Goal: Task Accomplishment & Management: Use online tool/utility

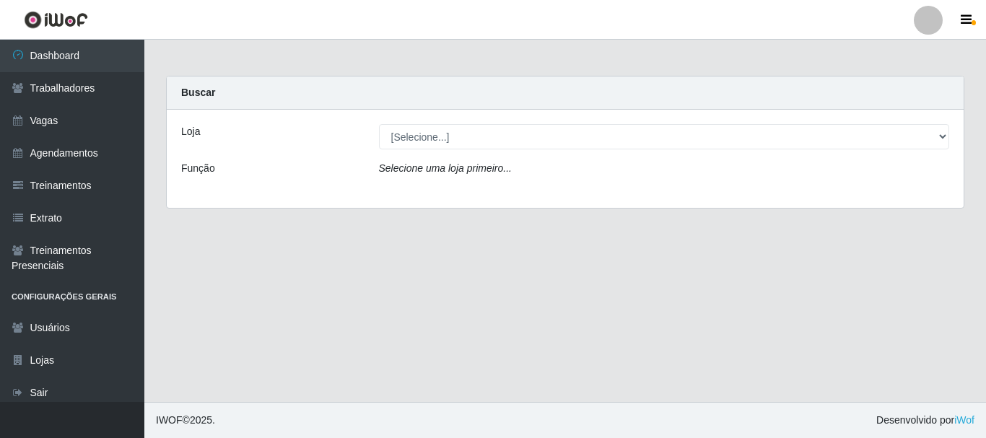
click at [228, 162] on div "Função" at bounding box center [269, 171] width 198 height 21
click at [185, 109] on div "Buscar" at bounding box center [565, 92] width 797 height 33
click at [195, 136] on label "Loja" at bounding box center [190, 131] width 19 height 15
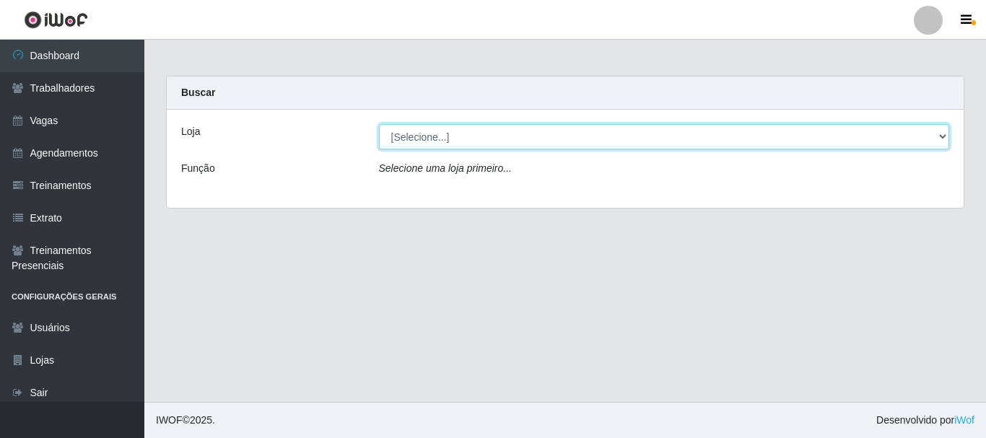
click at [379, 136] on select "[Selecione...] [GEOGRAPHIC_DATA][PERSON_NAME][GEOGRAPHIC_DATA][PERSON_NAME]" at bounding box center [664, 136] width 571 height 25
click at [388, 136] on select "[Selecione...] [GEOGRAPHIC_DATA][PERSON_NAME][GEOGRAPHIC_DATA][PERSON_NAME]" at bounding box center [664, 136] width 571 height 25
select select "524"
click at [379, 124] on select "[Selecione...] [GEOGRAPHIC_DATA][PERSON_NAME][GEOGRAPHIC_DATA][PERSON_NAME]" at bounding box center [664, 136] width 571 height 25
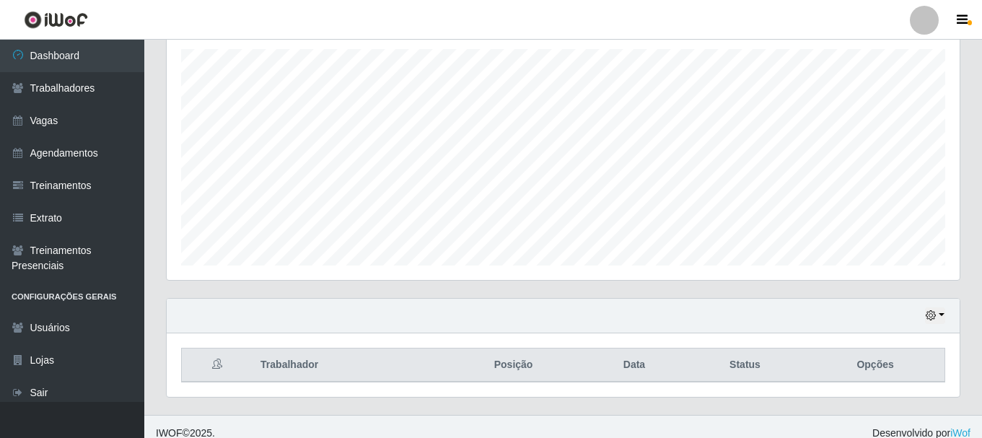
scroll to position [263, 0]
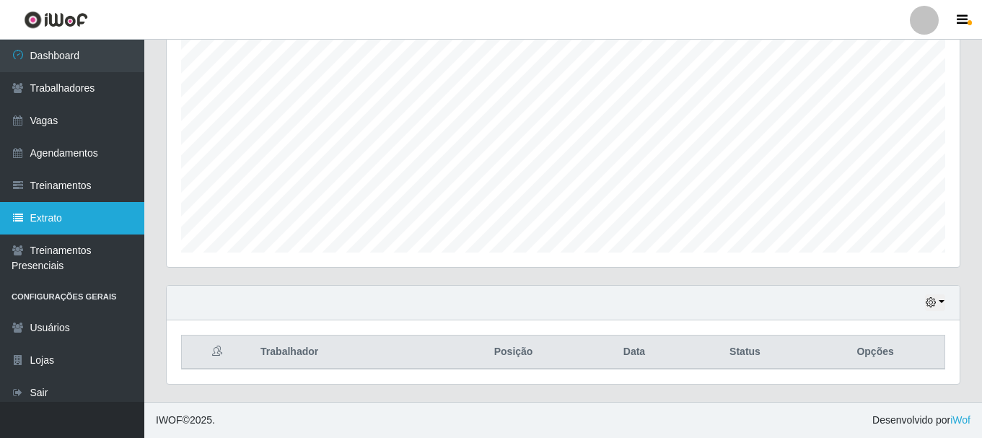
click at [60, 209] on link "Extrato" at bounding box center [72, 218] width 144 height 32
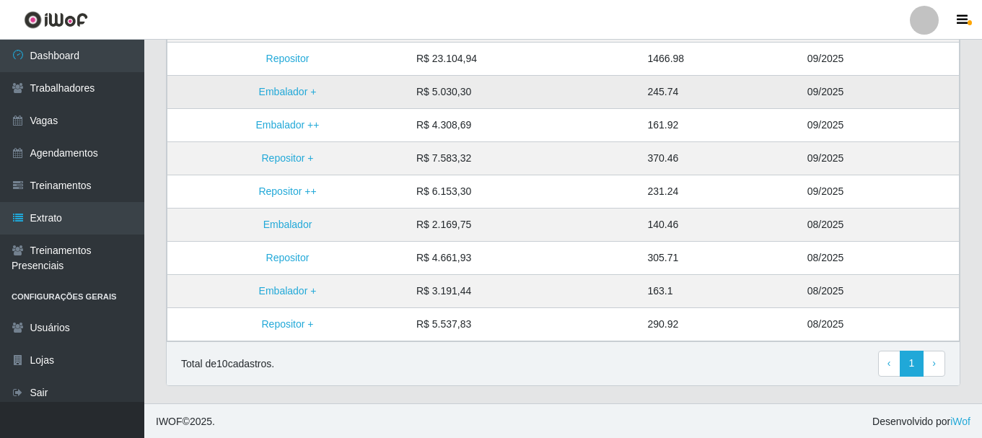
scroll to position [210, 0]
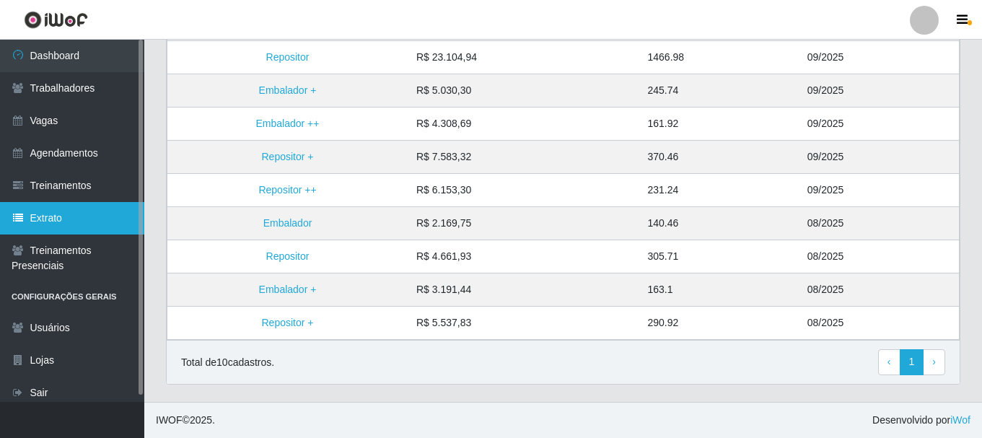
click at [38, 216] on link "Extrato" at bounding box center [72, 218] width 144 height 32
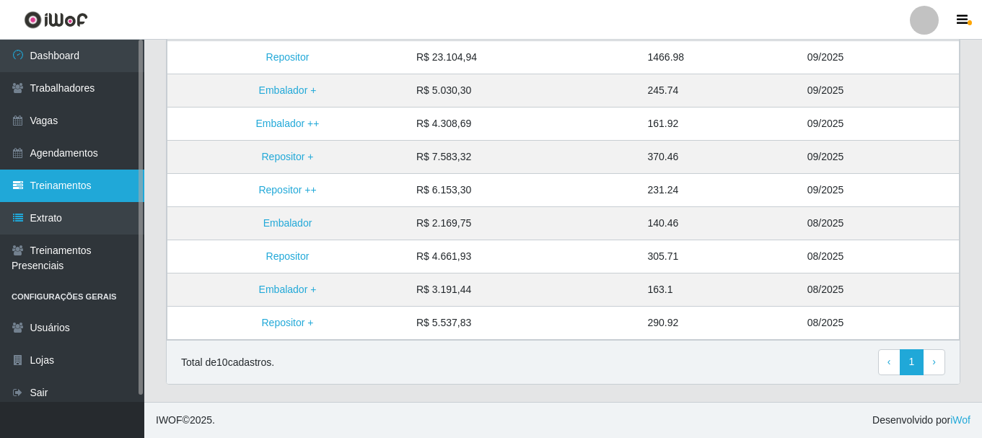
click at [63, 190] on link "Treinamentos" at bounding box center [72, 186] width 144 height 32
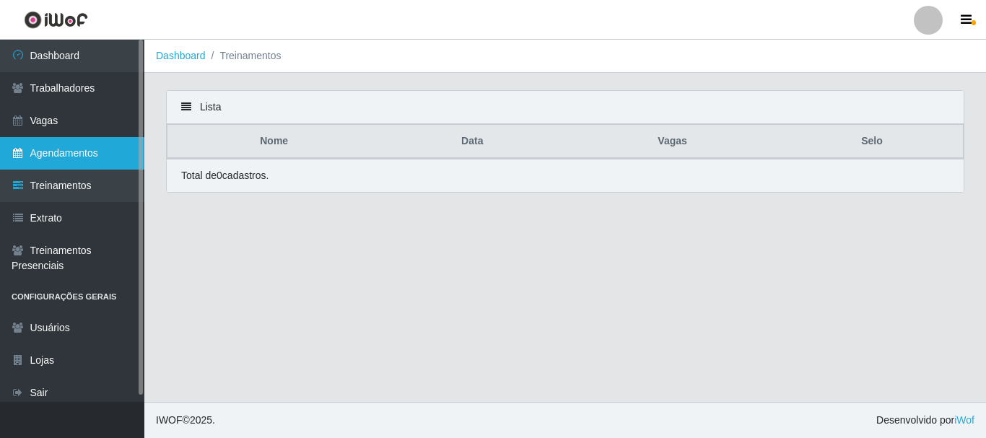
click at [67, 160] on link "Agendamentos" at bounding box center [72, 153] width 144 height 32
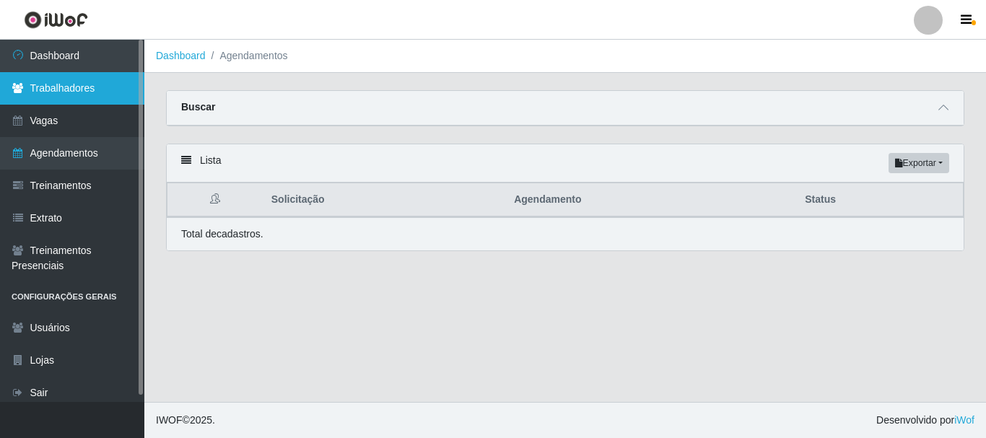
click at [86, 89] on link "Trabalhadores" at bounding box center [72, 88] width 144 height 32
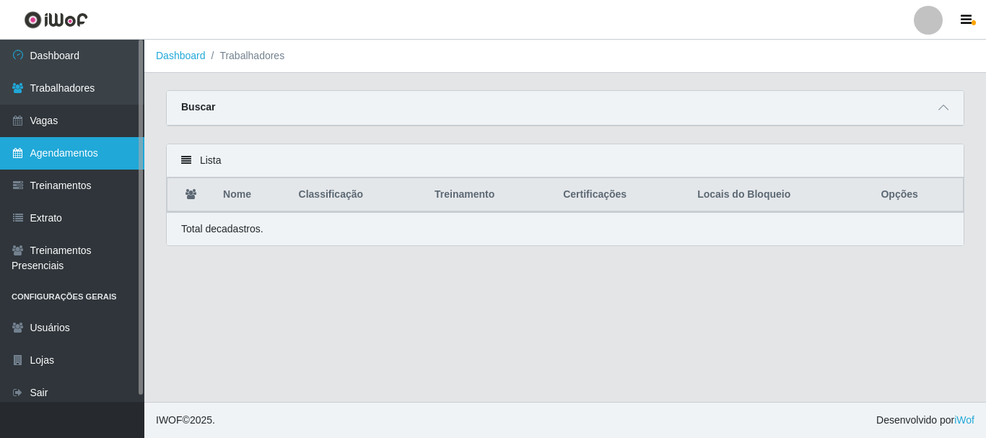
click at [55, 153] on link "Agendamentos" at bounding box center [72, 153] width 144 height 32
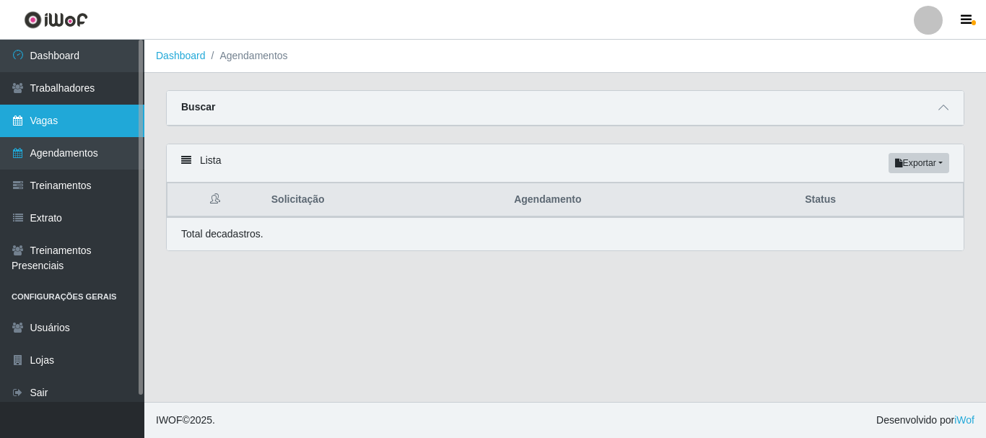
click at [58, 126] on link "Vagas" at bounding box center [72, 121] width 144 height 32
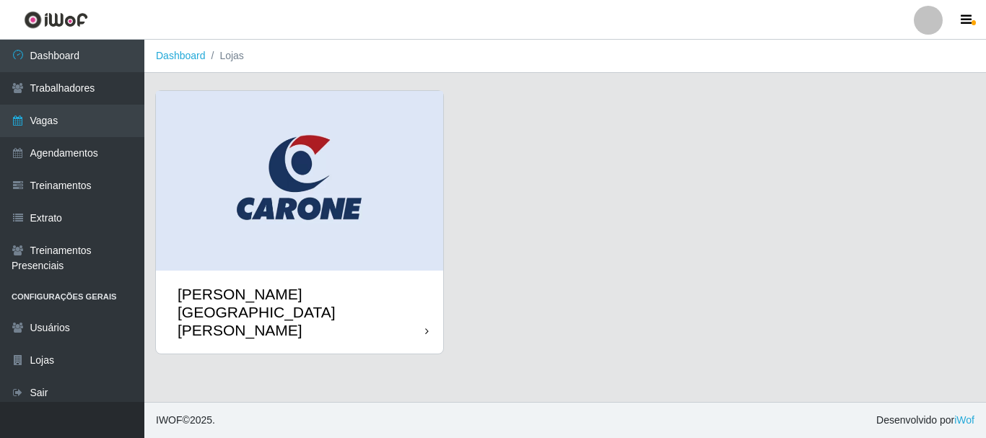
click at [307, 193] on img at bounding box center [299, 181] width 287 height 180
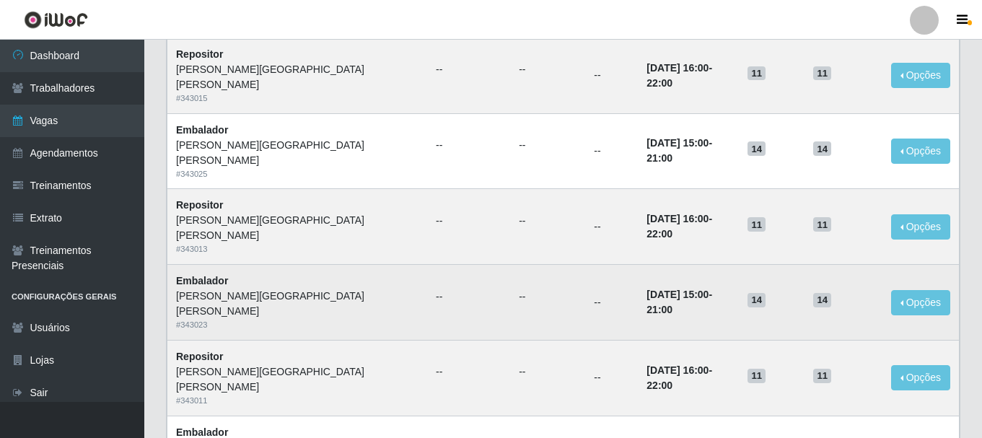
scroll to position [785, 0]
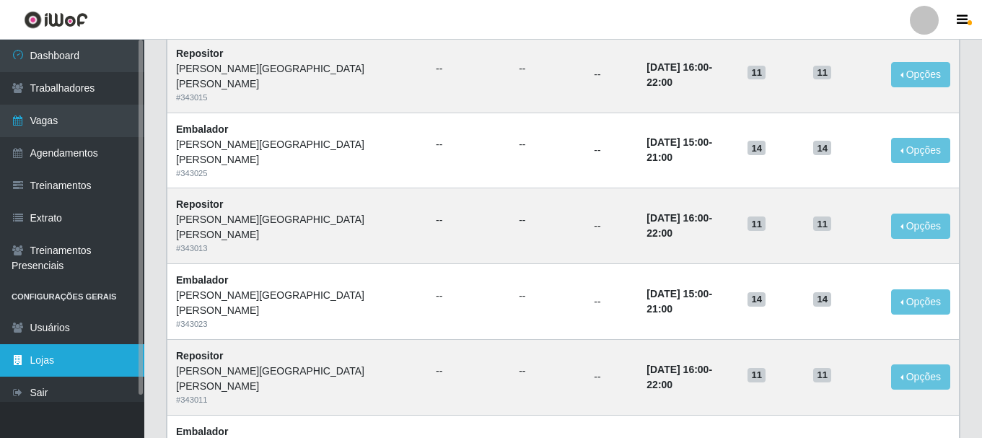
click at [36, 355] on link "Lojas" at bounding box center [72, 360] width 144 height 32
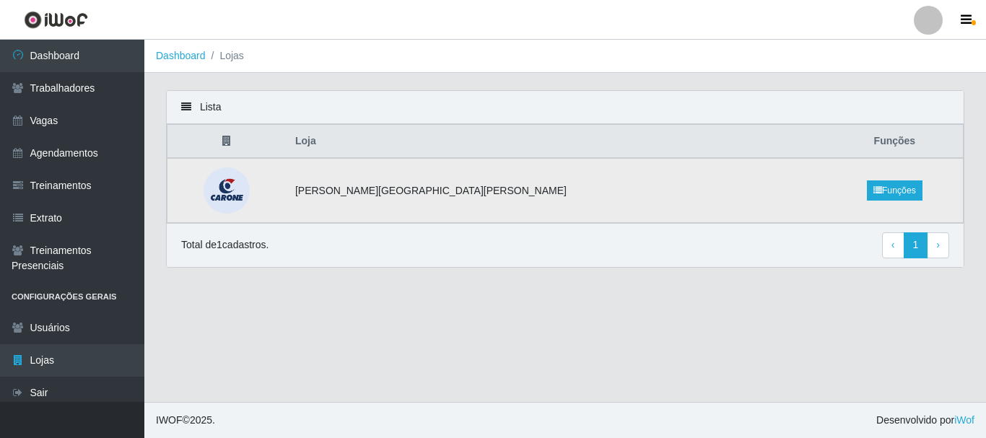
click at [434, 186] on td "[PERSON_NAME][GEOGRAPHIC_DATA][PERSON_NAME]" at bounding box center [556, 190] width 540 height 65
click at [263, 197] on img at bounding box center [227, 190] width 74 height 46
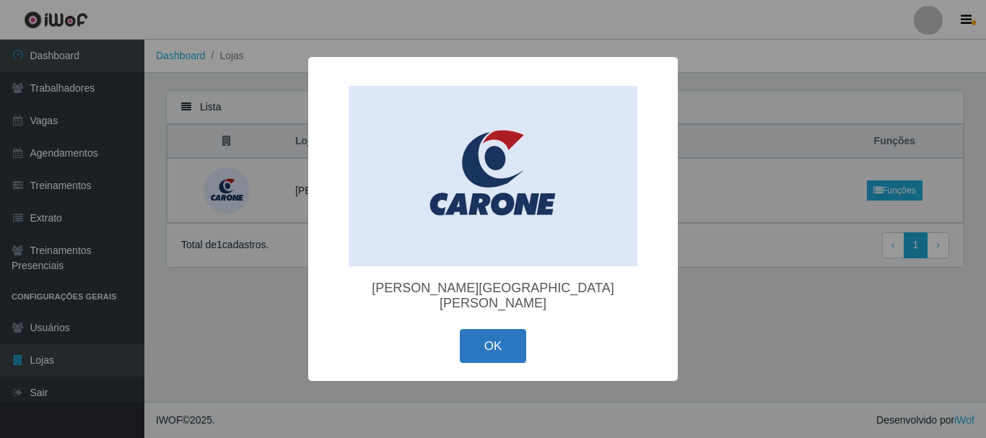
click at [497, 342] on button "OK" at bounding box center [493, 346] width 67 height 34
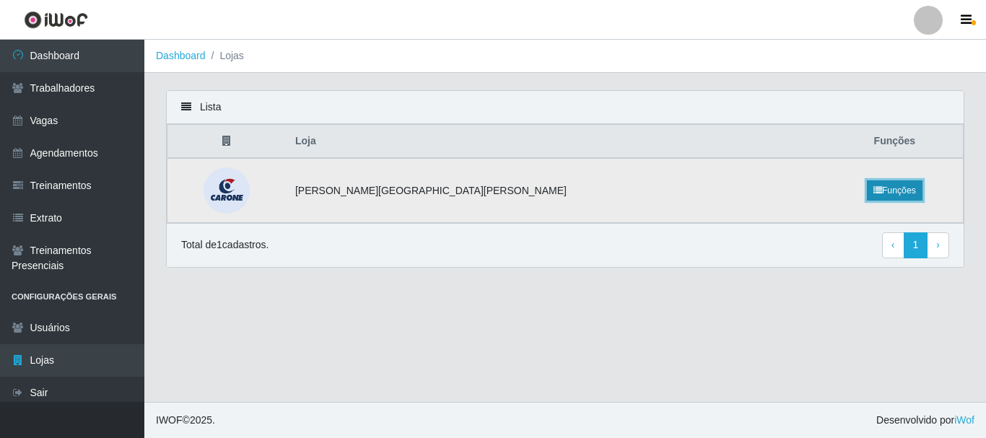
click at [877, 184] on link "Funções" at bounding box center [895, 190] width 56 height 20
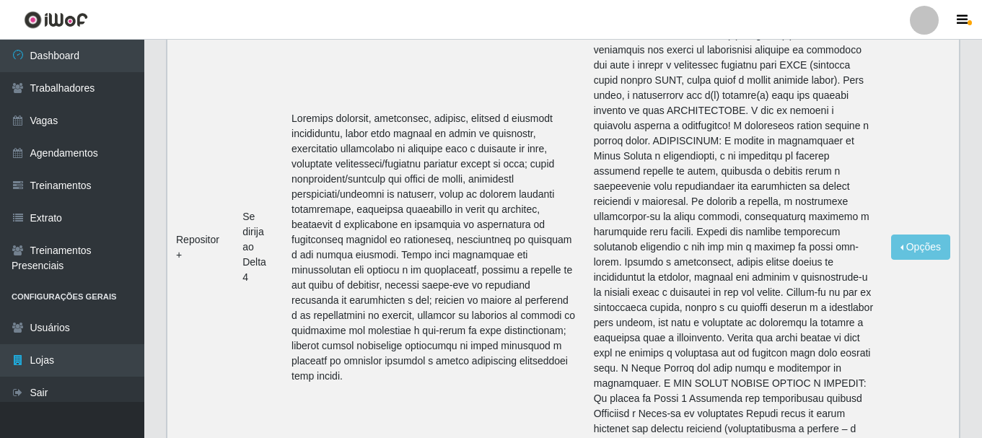
scroll to position [2150, 0]
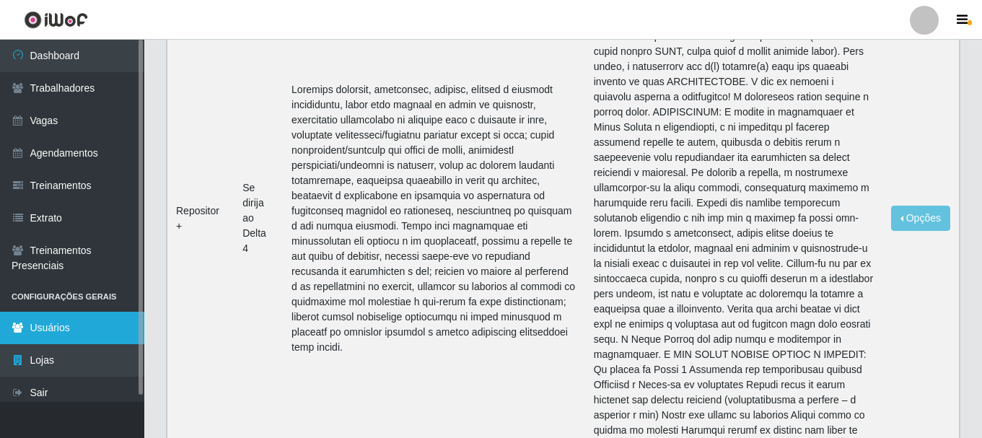
click at [91, 331] on link "Usuários" at bounding box center [72, 328] width 144 height 32
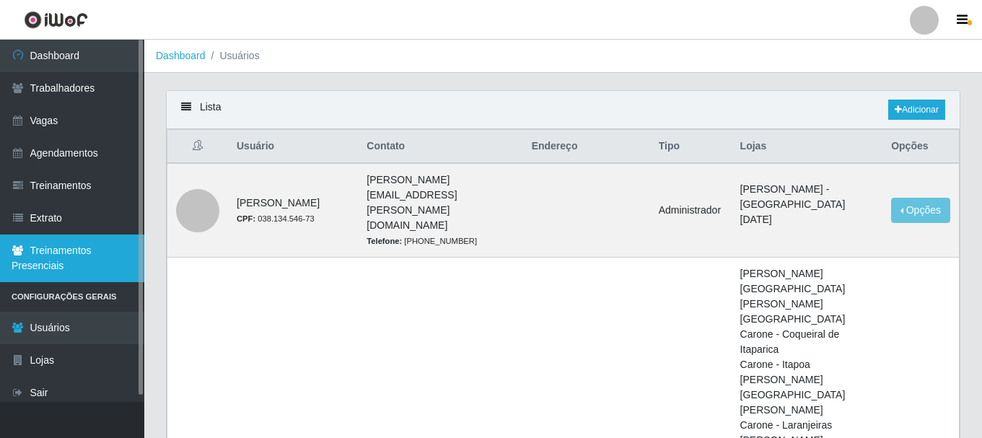
click at [69, 258] on link "Treinamentos Presenciais" at bounding box center [72, 258] width 144 height 48
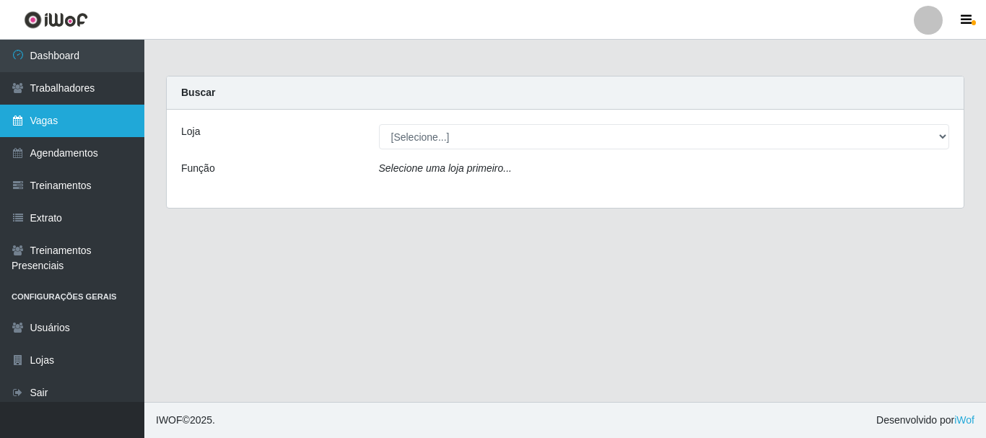
click at [82, 121] on link "Vagas" at bounding box center [72, 121] width 144 height 32
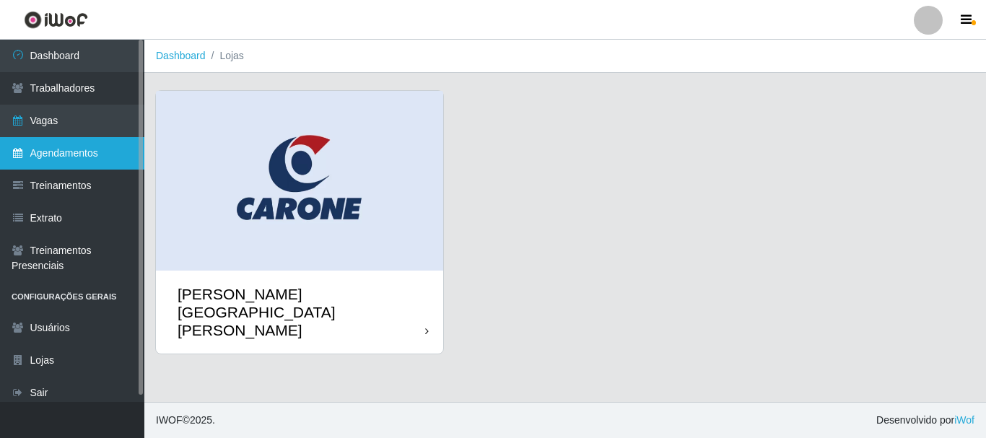
click at [77, 146] on link "Agendamentos" at bounding box center [72, 153] width 144 height 32
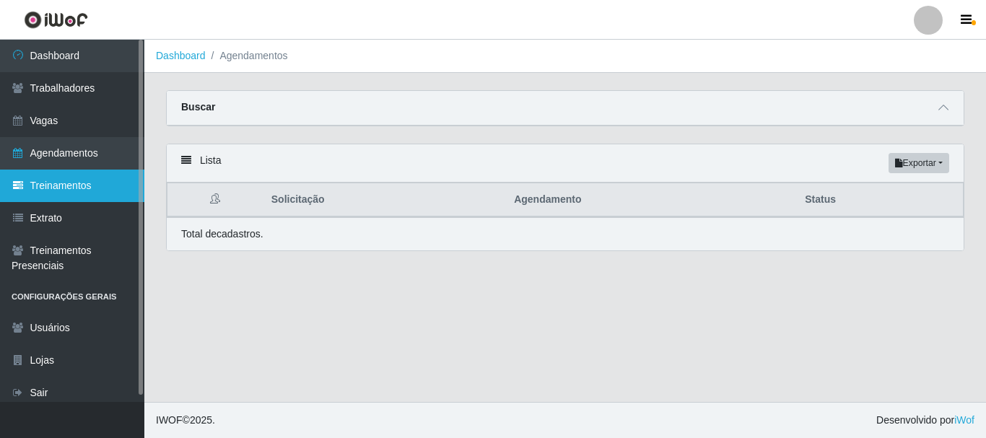
click at [17, 190] on icon at bounding box center [18, 185] width 13 height 10
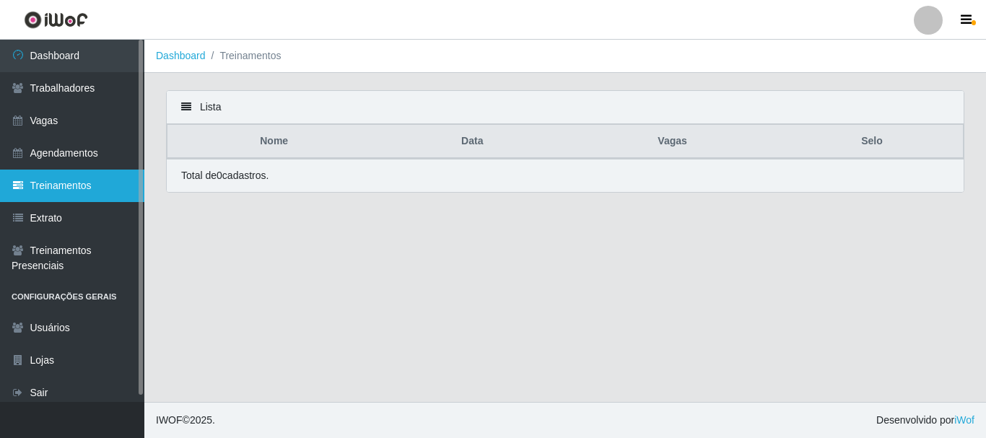
click at [88, 187] on link "Treinamentos" at bounding box center [72, 186] width 144 height 32
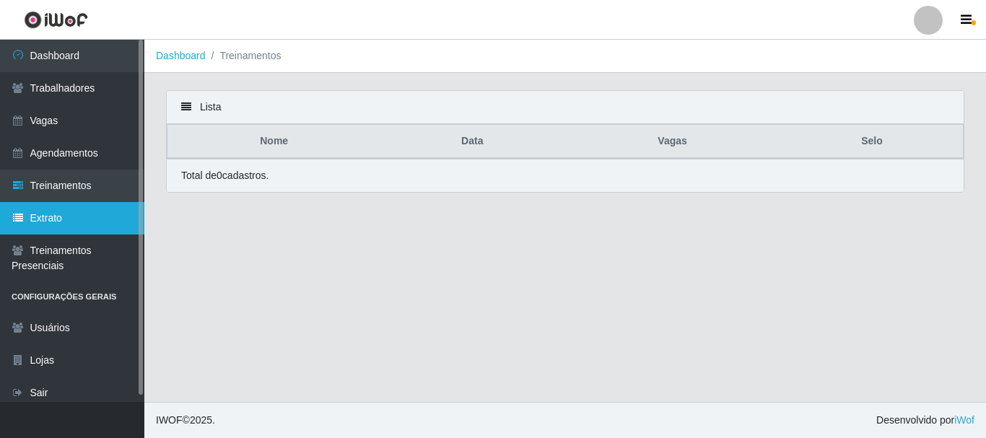
click at [56, 216] on link "Extrato" at bounding box center [72, 218] width 144 height 32
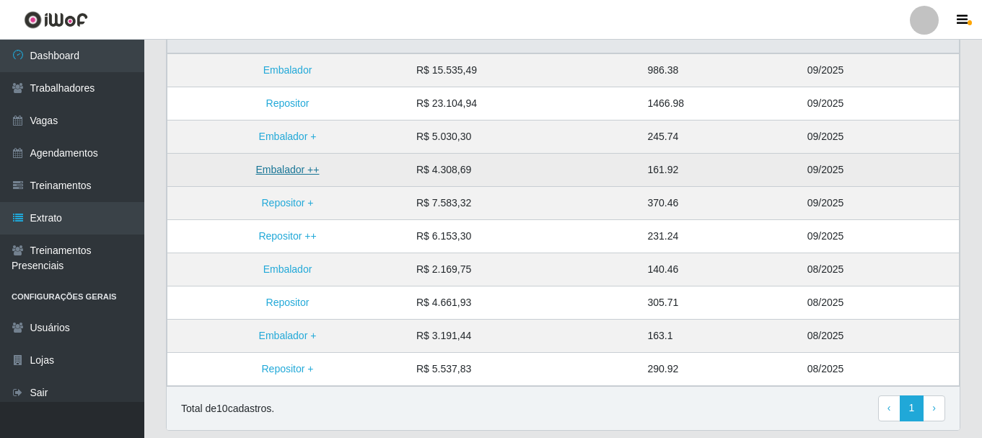
scroll to position [138, 0]
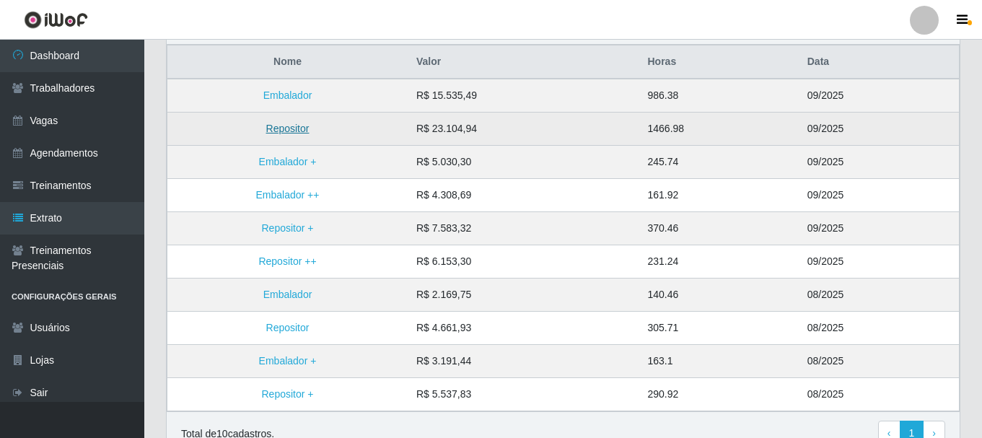
click at [287, 127] on link "Repositor" at bounding box center [287, 129] width 43 height 12
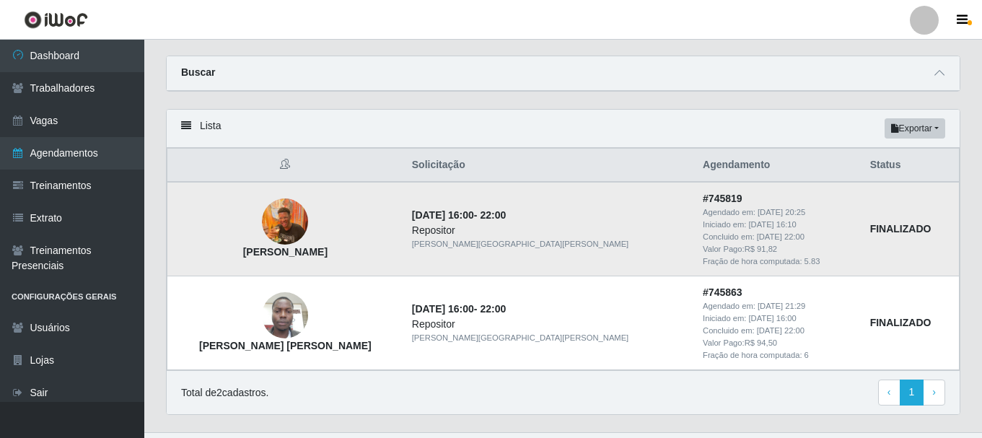
scroll to position [66, 0]
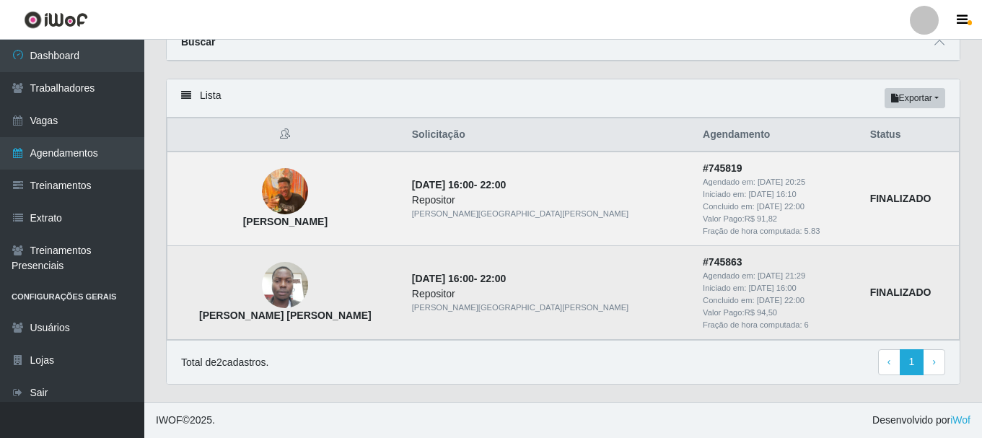
click at [303, 278] on img at bounding box center [285, 285] width 46 height 61
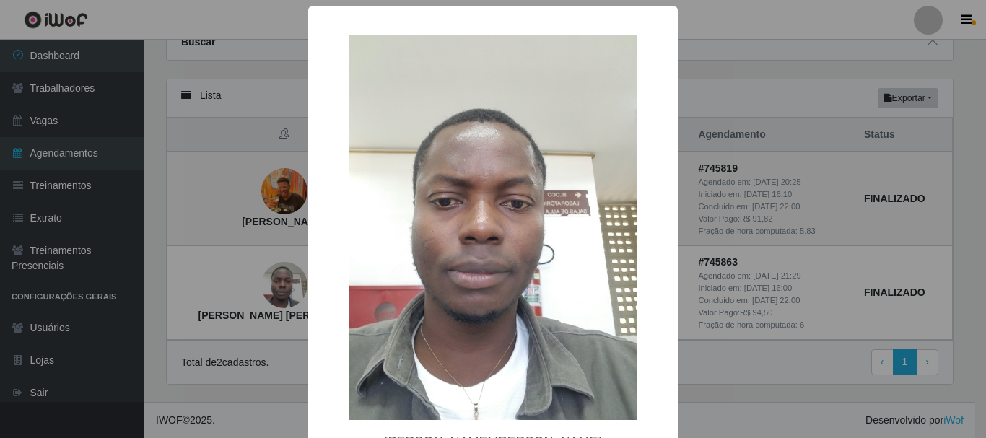
click at [234, 242] on div "× [PERSON_NAME] [PERSON_NAME] OK Cancel" at bounding box center [493, 219] width 986 height 438
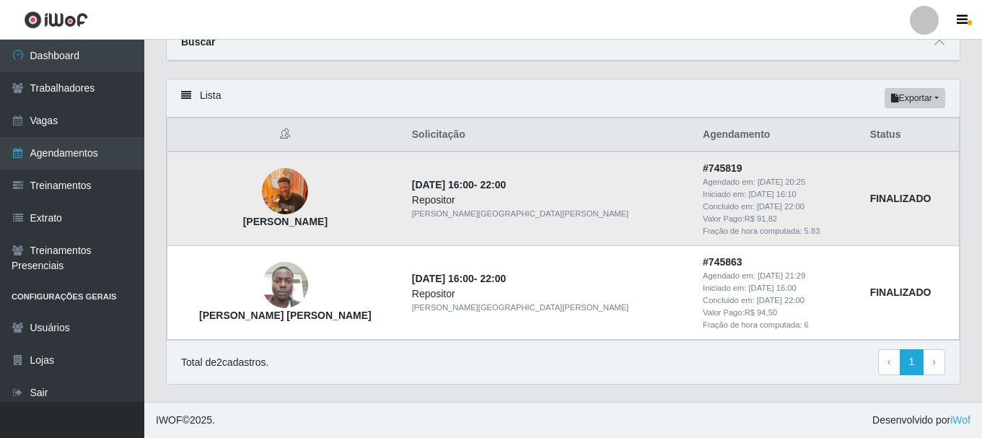
click at [302, 197] on img at bounding box center [285, 191] width 46 height 46
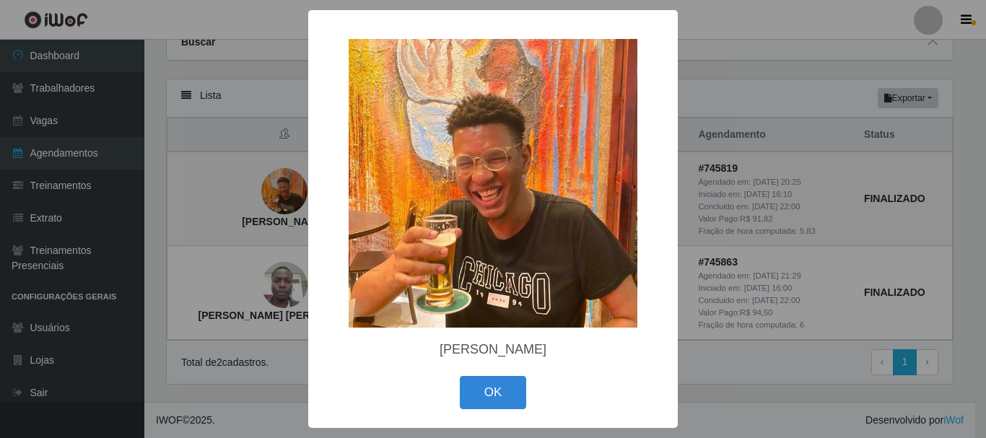
click at [260, 217] on div "× [PERSON_NAME] Diogo OK Cancel" at bounding box center [493, 219] width 986 height 438
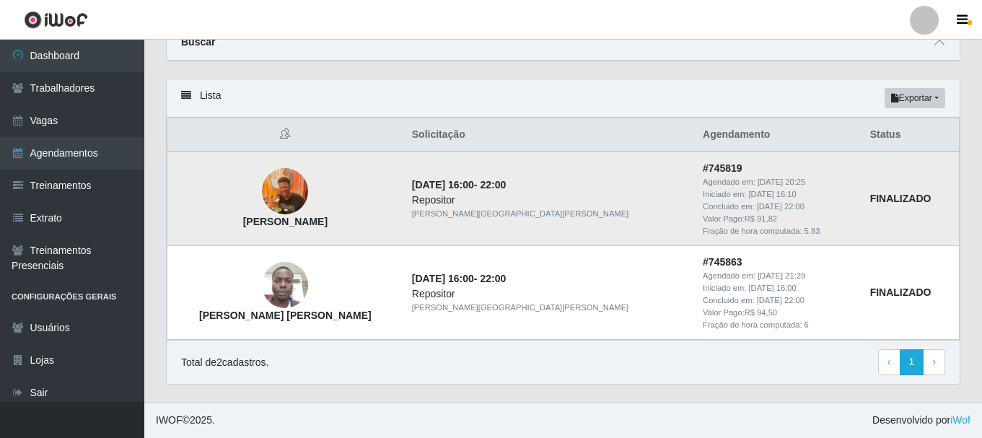
scroll to position [0, 0]
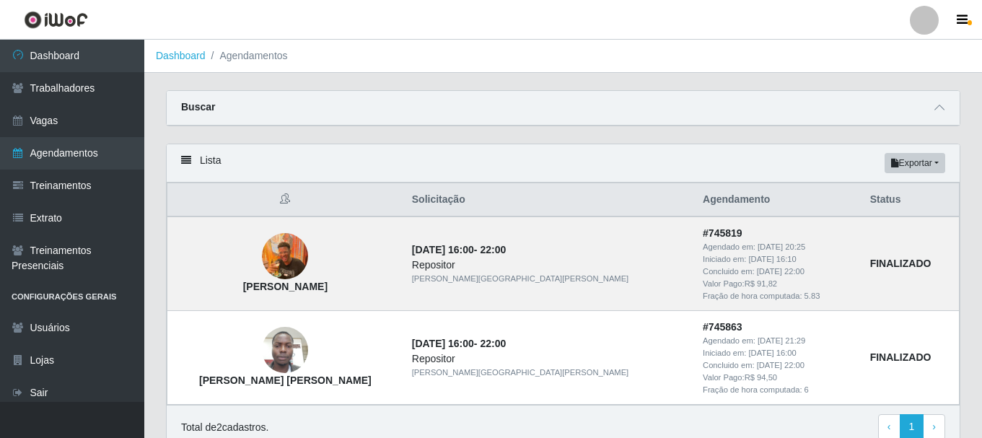
click at [185, 162] on icon at bounding box center [186, 160] width 10 height 10
click at [217, 162] on div "Lista Exportar PDF Excel" at bounding box center [563, 163] width 793 height 38
click at [214, 158] on div "Lista Exportar PDF Excel" at bounding box center [563, 163] width 793 height 38
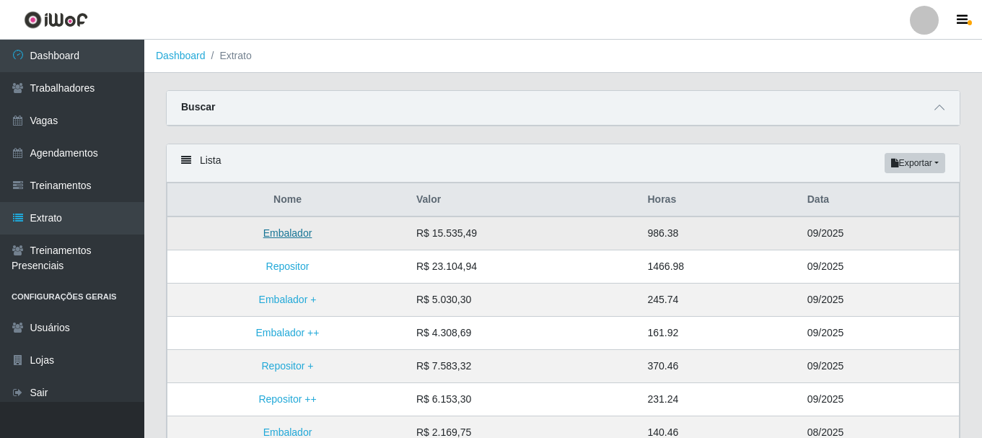
click at [303, 239] on link "Embalador" at bounding box center [287, 233] width 49 height 12
click at [293, 298] on link "Embalador +" at bounding box center [288, 300] width 58 height 12
click at [293, 233] on link "Embalador" at bounding box center [287, 233] width 49 height 12
